Goal: Task Accomplishment & Management: Manage account settings

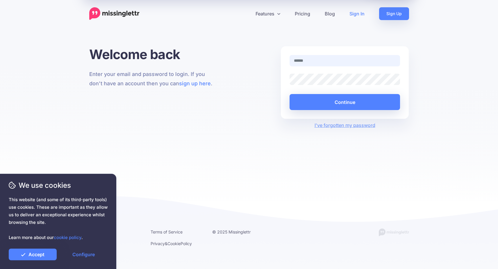
click at [346, 64] on input "text" at bounding box center [345, 60] width 111 height 11
type input "**********"
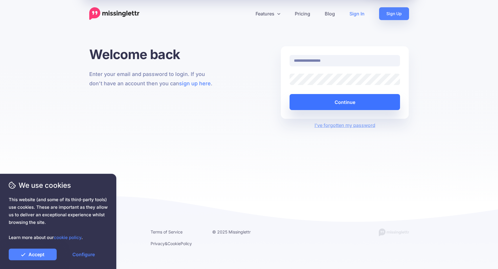
drag, startPoint x: 345, startPoint y: 100, endPoint x: 349, endPoint y: 100, distance: 3.5
click at [345, 100] on button "Continue" at bounding box center [345, 102] width 111 height 16
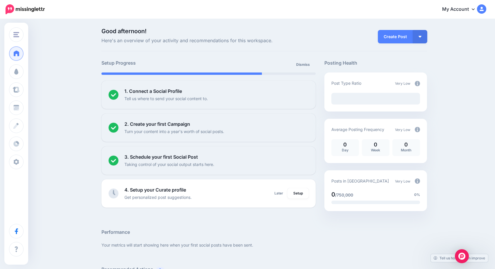
click at [475, 9] on icon at bounding box center [473, 9] width 3 height 2
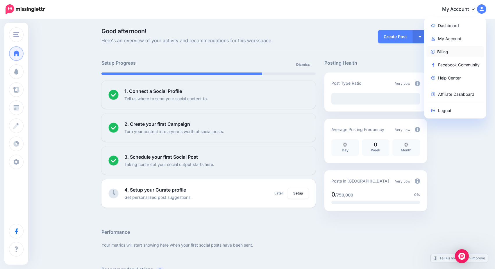
click at [448, 49] on link "Billing" at bounding box center [456, 51] width 58 height 11
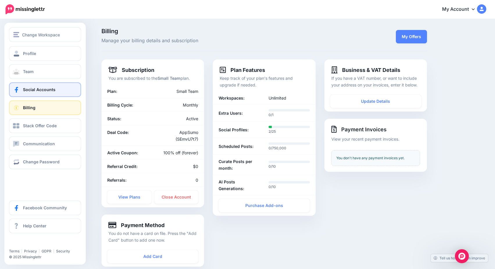
click at [42, 89] on span "Social Accounts" at bounding box center [39, 89] width 33 height 5
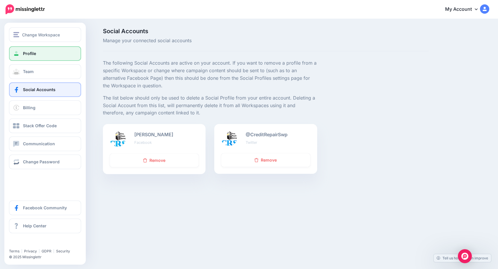
click at [34, 53] on span "Profile" at bounding box center [29, 53] width 13 height 5
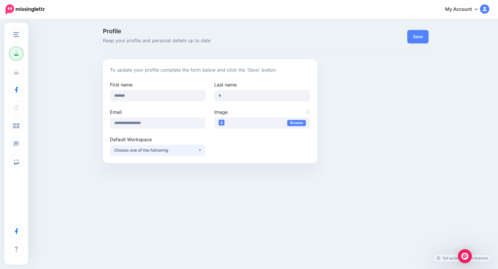
click at [198, 149] on div "Choose one of the following" at bounding box center [156, 150] width 84 height 7
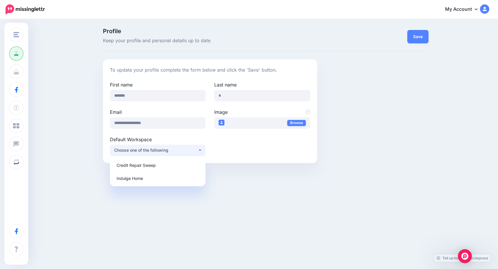
click at [198, 149] on div "Choose one of the following" at bounding box center [156, 150] width 84 height 7
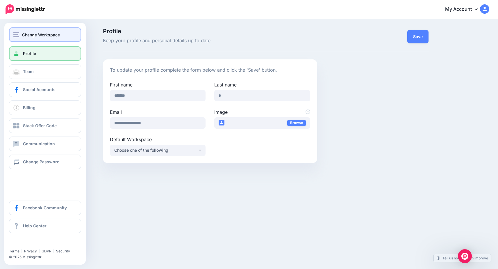
click at [19, 38] on div "Change Workspace" at bounding box center [44, 34] width 63 height 7
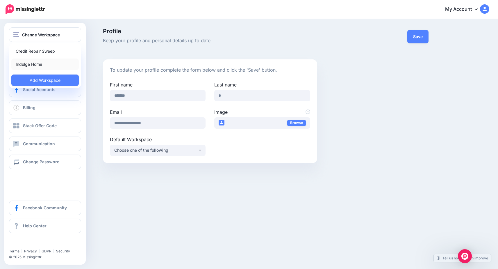
click at [30, 63] on link "Indulge Home" at bounding box center [44, 63] width 67 height 11
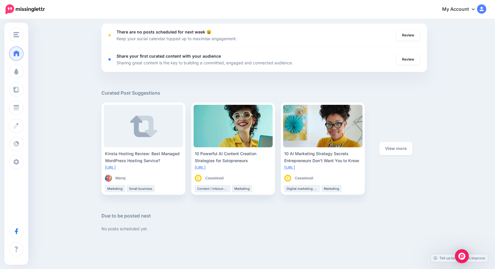
scroll to position [252, 0]
click at [398, 147] on link "View more" at bounding box center [396, 147] width 33 height 13
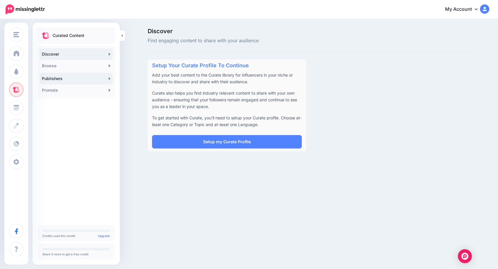
click at [92, 76] on link "Publishers" at bounding box center [76, 79] width 73 height 12
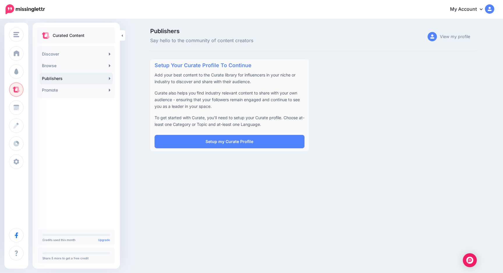
click at [482, 10] on icon at bounding box center [480, 9] width 3 height 5
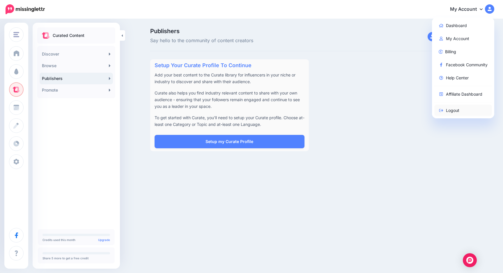
click at [453, 109] on link "Logout" at bounding box center [463, 110] width 58 height 11
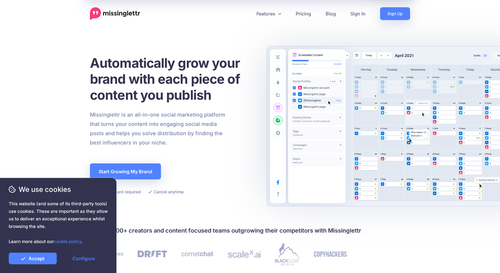
click at [198, 196] on div "Automatically grow your brand with each piece of content you publish Missinglet…" at bounding box center [172, 125] width 164 height 158
